Goal: Information Seeking & Learning: Learn about a topic

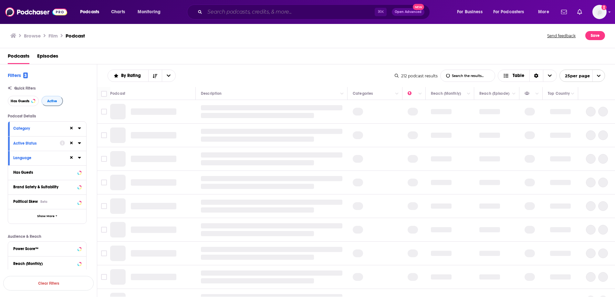
click at [246, 13] on input "Search podcasts, credits, & more..." at bounding box center [290, 12] width 170 height 10
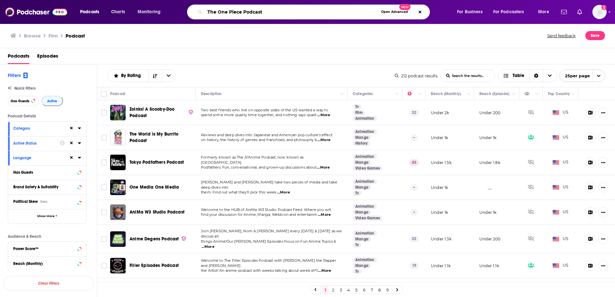
type input "The One Piece Podcast"
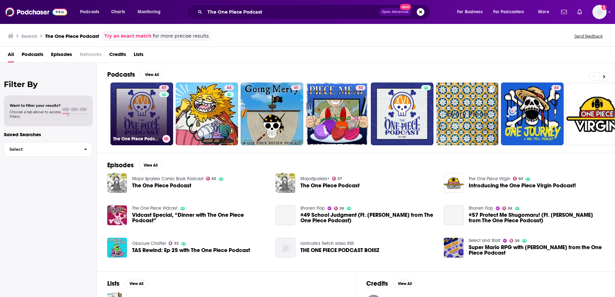
click at [152, 107] on link "67 The One Piece Podcast" at bounding box center [142, 113] width 63 height 63
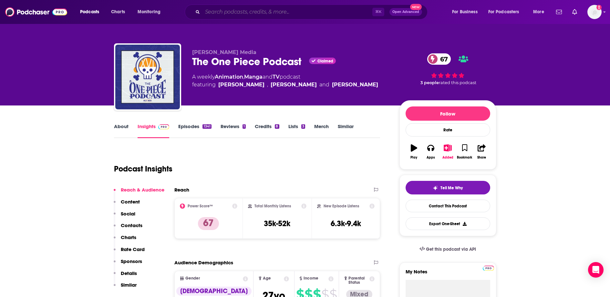
click at [229, 11] on input "Search podcasts, credits, & more..." at bounding box center [288, 12] width 170 height 10
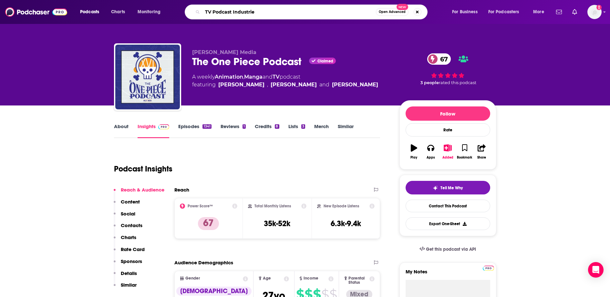
type input "TV Podcast Industries"
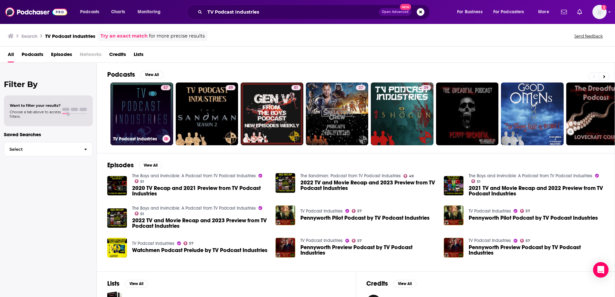
click at [131, 103] on link "57 TV Podcast Industries" at bounding box center [142, 113] width 63 height 63
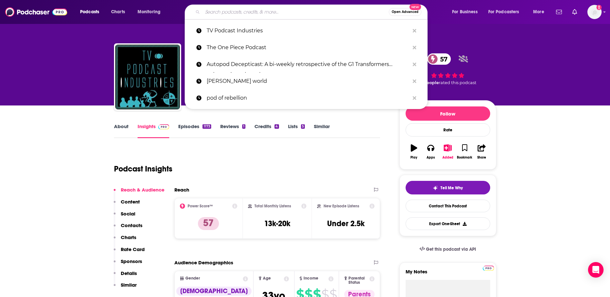
click at [223, 13] on input "Search podcasts, credits, & more..." at bounding box center [296, 12] width 186 height 10
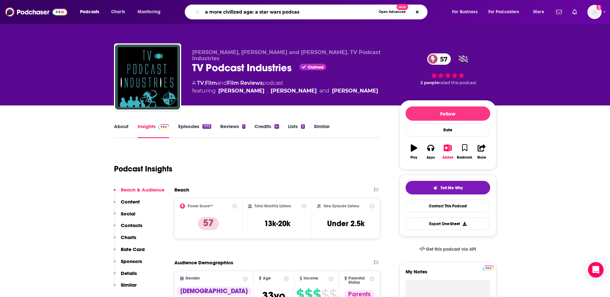
type input "a more civilized age: a star wars podcast"
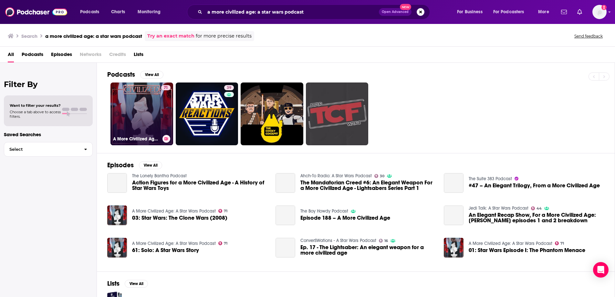
click at [149, 118] on link "71 A More Civilized Age: A Star Wars Podcast" at bounding box center [142, 113] width 63 height 63
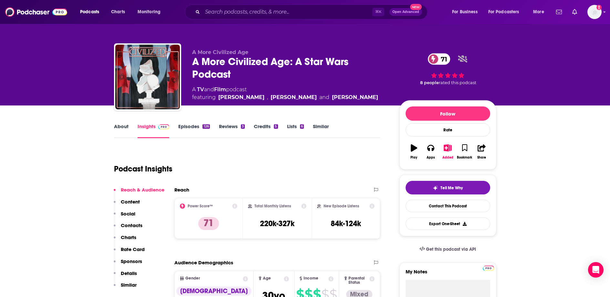
click at [184, 124] on link "Episodes 126" at bounding box center [193, 130] width 31 height 15
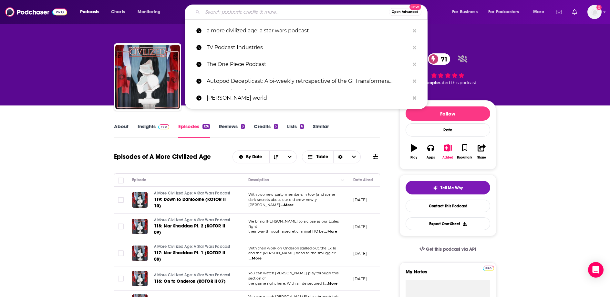
click at [221, 12] on input "Search podcasts, credits, & more..." at bounding box center [296, 12] width 186 height 10
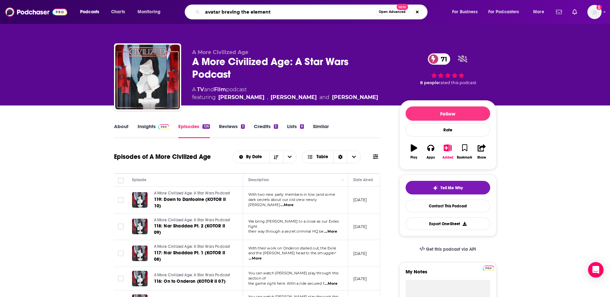
type input "avatar braving the elements"
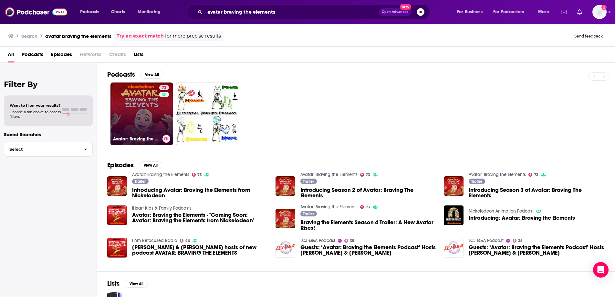
click at [136, 116] on link "73 Avatar: Braving the Elements" at bounding box center [142, 113] width 63 height 63
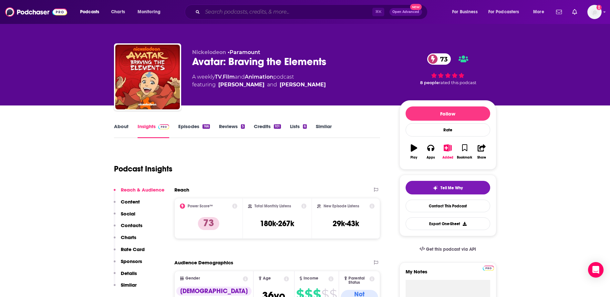
click at [237, 13] on input "Search podcasts, credits, & more..." at bounding box center [288, 12] width 170 height 10
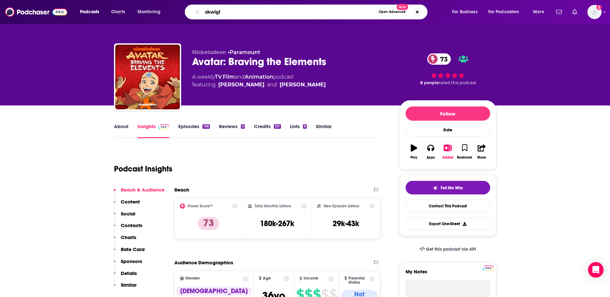
type input "skwigly"
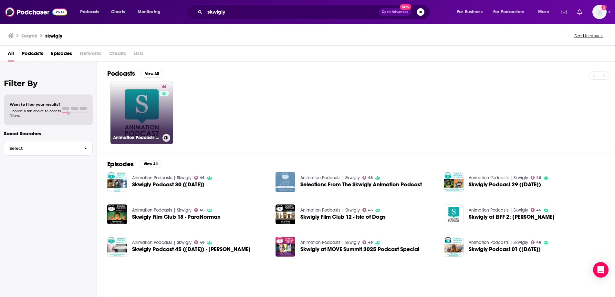
click at [155, 87] on link "46 Animation Podcasts | Skwigly" at bounding box center [142, 112] width 63 height 63
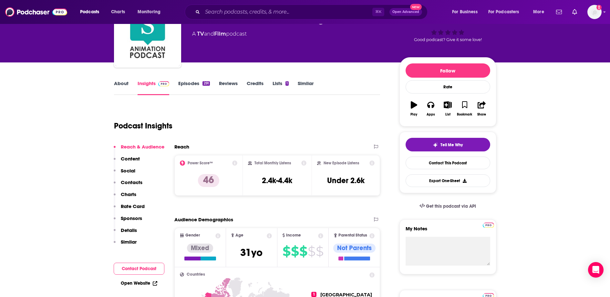
scroll to position [122, 0]
